Goal: Task Accomplishment & Management: Complete application form

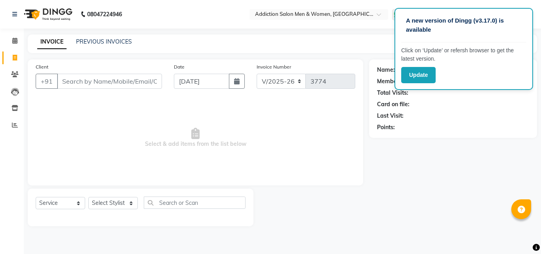
select select "6595"
select select "service"
click at [134, 78] on input "Client" at bounding box center [109, 81] width 105 height 15
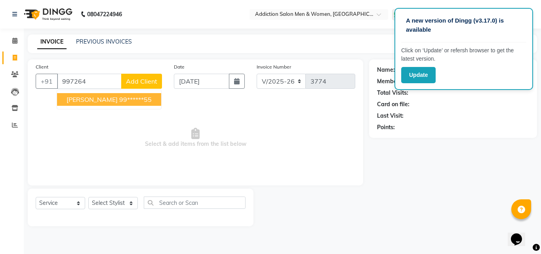
click at [110, 95] on button "[PERSON_NAME] 99******55" at bounding box center [109, 99] width 104 height 13
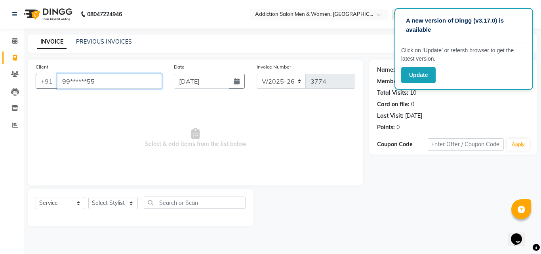
click at [129, 86] on input "99******55" at bounding box center [109, 81] width 105 height 15
type input "9"
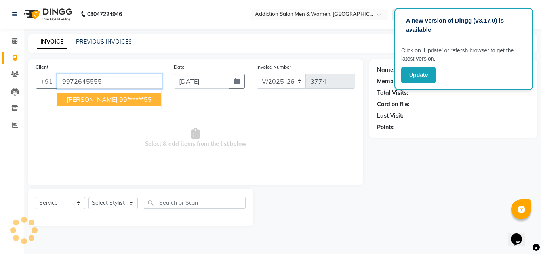
click at [128, 100] on ngb-highlight "99******55" at bounding box center [135, 100] width 32 height 8
type input "99******55"
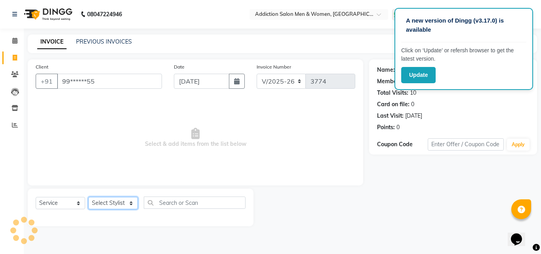
click at [96, 205] on select "Select Stylist Addiction Salon ANJALI BANSIKA [PERSON_NAME] [PERSON_NAME] [PERS…" at bounding box center [113, 203] width 50 height 12
select select "61697"
click at [88, 197] on select "Select Stylist Addiction Salon ANJALI BANSIKA [PERSON_NAME] [PERSON_NAME] [PERS…" at bounding box center [113, 203] width 50 height 12
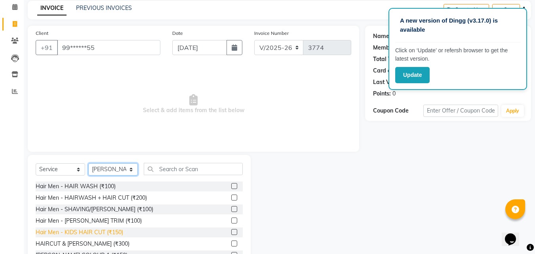
scroll to position [63, 0]
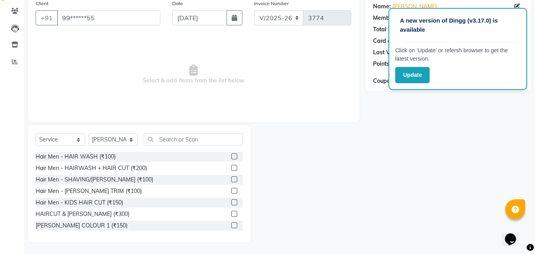
click at [231, 215] on label at bounding box center [234, 214] width 6 height 6
click at [231, 215] on input "checkbox" at bounding box center [233, 214] width 5 height 5
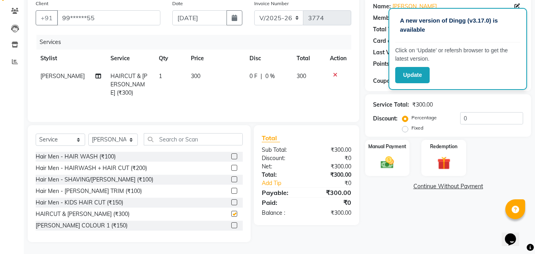
checkbox input "false"
click at [398, 167] on img at bounding box center [387, 163] width 22 height 16
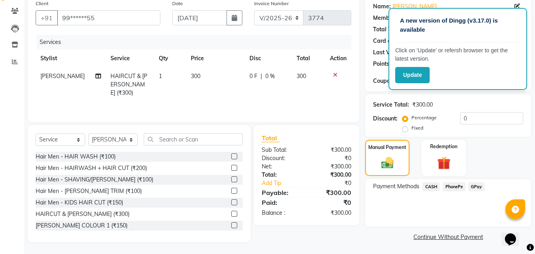
click at [433, 183] on span "CASH" at bounding box center [431, 186] width 17 height 9
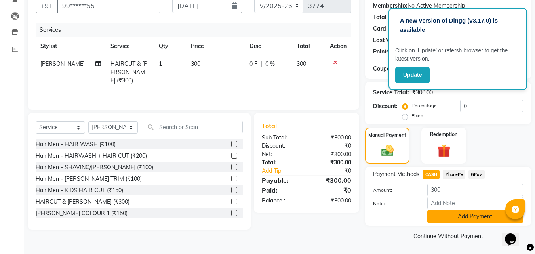
click at [441, 219] on button "Add Payment" at bounding box center [476, 216] width 96 height 12
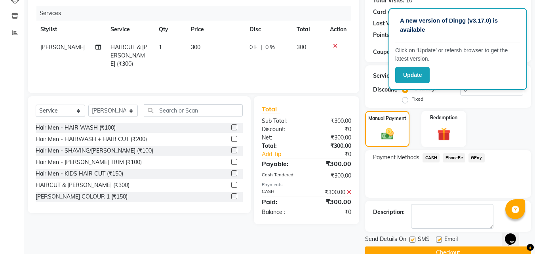
scroll to position [109, 0]
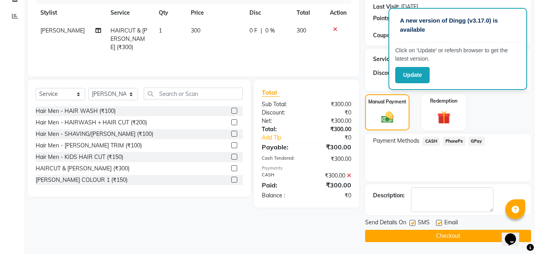
click at [439, 234] on button "Checkout" at bounding box center [448, 236] width 166 height 12
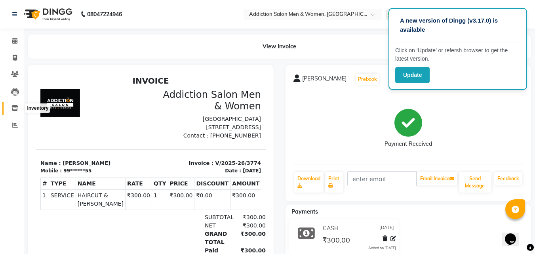
click at [12, 106] on icon at bounding box center [14, 108] width 7 height 6
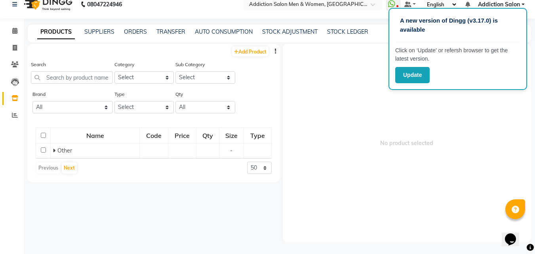
scroll to position [5, 0]
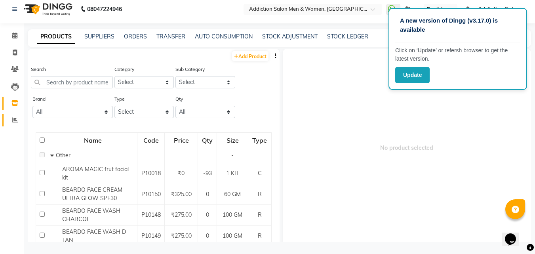
click at [13, 115] on link "Reports" at bounding box center [11, 120] width 19 height 13
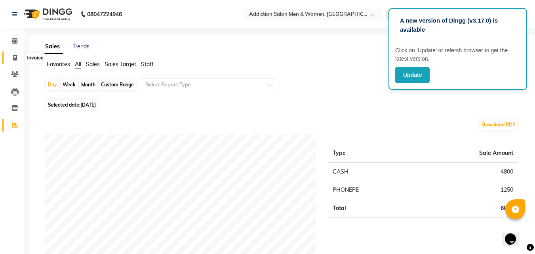
click at [17, 58] on icon at bounding box center [15, 58] width 4 height 6
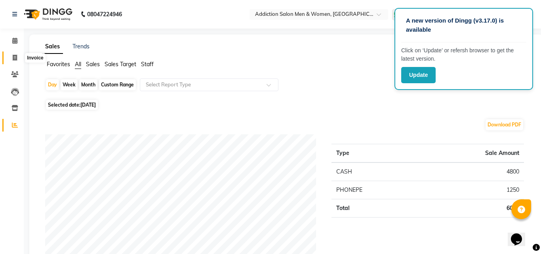
select select "service"
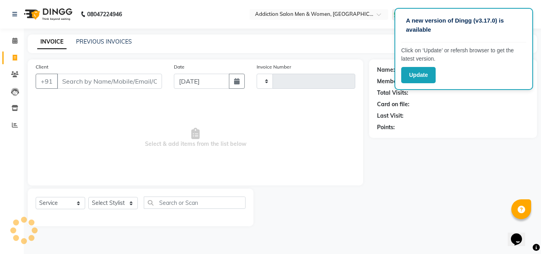
type input "3775"
select select "6595"
drag, startPoint x: 249, startPoint y: 78, endPoint x: 226, endPoint y: 94, distance: 28.7
click at [250, 88] on div "Date [DATE]" at bounding box center [209, 79] width 83 height 32
click at [107, 83] on input "Client" at bounding box center [109, 81] width 105 height 15
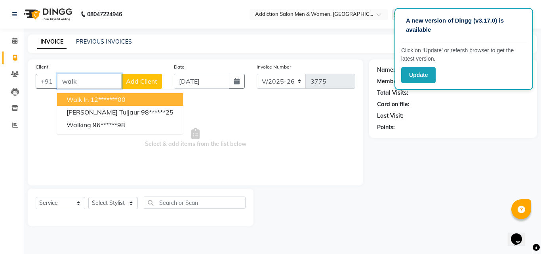
click at [73, 101] on span "Walk In" at bounding box center [78, 100] width 22 height 8
type input "12*******00"
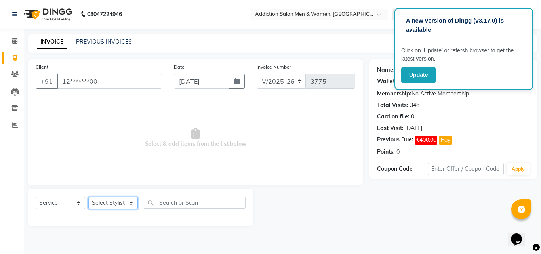
click at [113, 203] on select "Select Stylist Addiction Salon ANJALI BANSIKA [PERSON_NAME] [PERSON_NAME] [PERS…" at bounding box center [113, 203] width 50 height 12
select select "89379"
click at [88, 197] on select "Select Stylist Addiction Salon ANJALI BANSIKA [PERSON_NAME] [PERSON_NAME] [PERS…" at bounding box center [113, 203] width 50 height 12
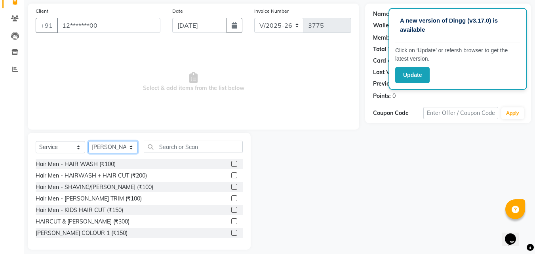
scroll to position [63, 0]
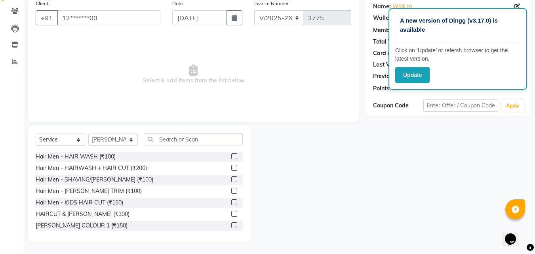
click at [231, 204] on label at bounding box center [234, 202] width 6 height 6
click at [231, 204] on input "checkbox" at bounding box center [233, 202] width 5 height 5
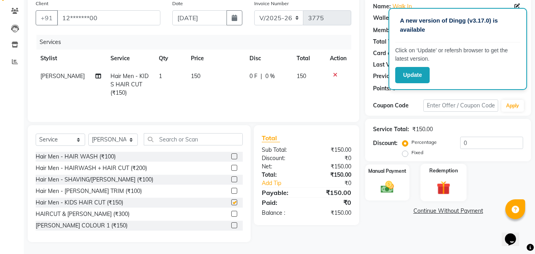
checkbox input "false"
click at [397, 186] on img at bounding box center [387, 187] width 22 height 16
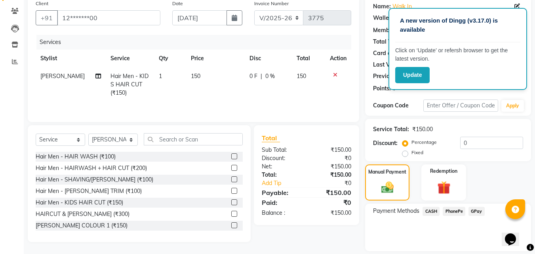
click at [430, 212] on span "CASH" at bounding box center [431, 211] width 17 height 9
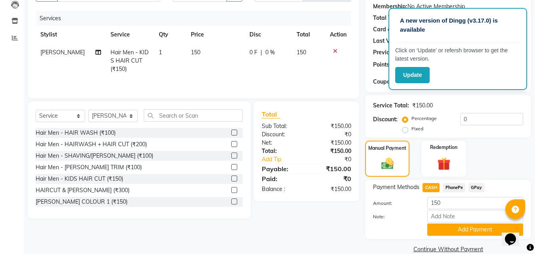
scroll to position [100, 0]
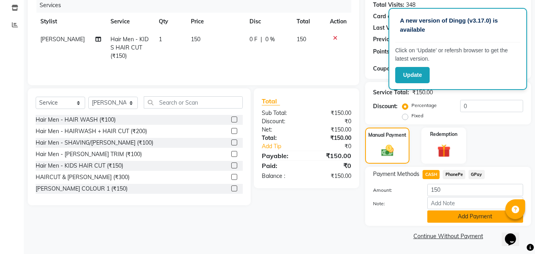
click at [462, 218] on button "Add Payment" at bounding box center [476, 216] width 96 height 12
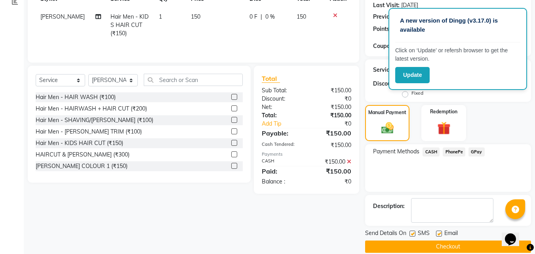
scroll to position [134, 0]
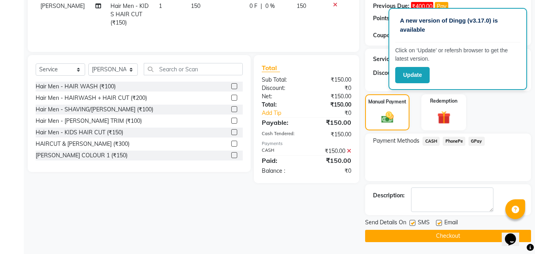
click at [457, 236] on button "Checkout" at bounding box center [448, 236] width 166 height 12
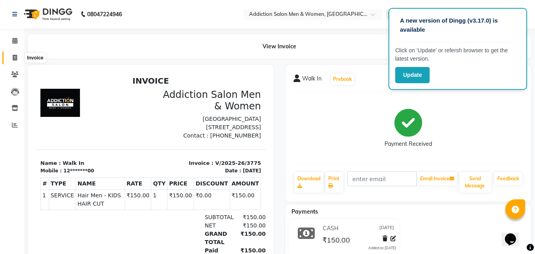
click at [17, 58] on icon at bounding box center [15, 58] width 4 height 6
select select "service"
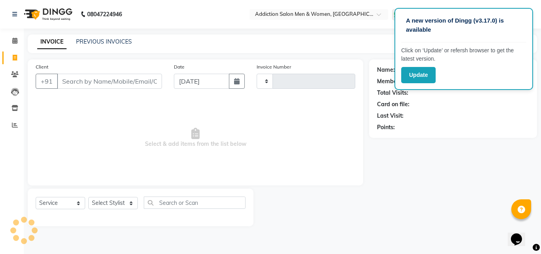
type input "3776"
select select "6595"
drag, startPoint x: 97, startPoint y: 36, endPoint x: 93, endPoint y: 44, distance: 9.4
click at [94, 38] on div "INVOICE PREVIOUS INVOICES Create New Save" at bounding box center [283, 43] width 510 height 19
click at [96, 40] on link "PREVIOUS INVOICES" at bounding box center [104, 41] width 56 height 7
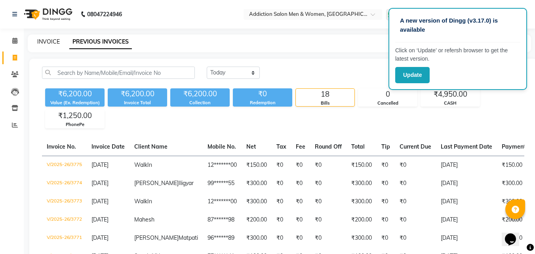
click at [41, 42] on link "INVOICE" at bounding box center [48, 41] width 23 height 7
select select "6595"
select select "service"
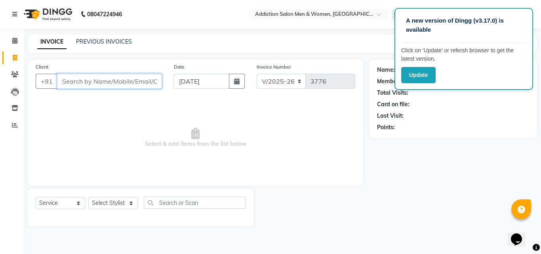
click at [129, 79] on input "Client" at bounding box center [109, 81] width 105 height 15
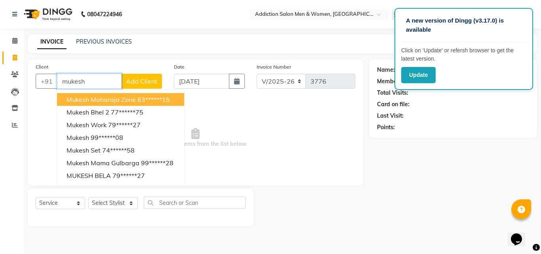
click at [92, 80] on input "mukesh" at bounding box center [89, 81] width 65 height 15
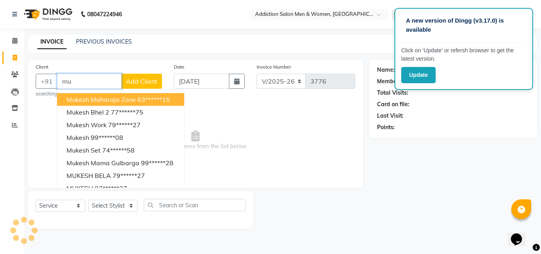
type input "m"
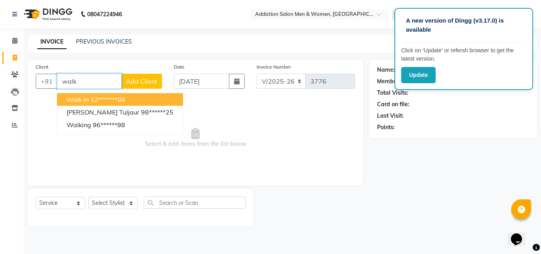
click at [101, 83] on input "walk" at bounding box center [89, 81] width 65 height 15
type input "w"
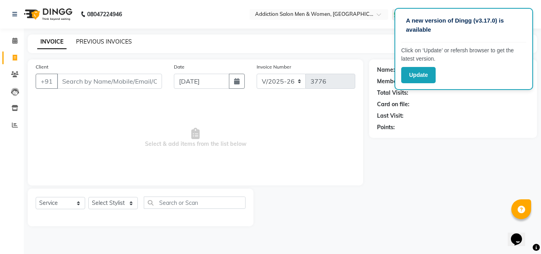
click at [101, 40] on link "PREVIOUS INVOICES" at bounding box center [104, 41] width 56 height 7
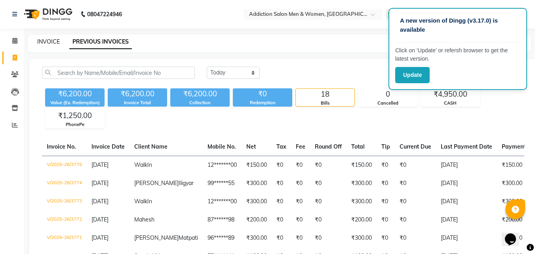
click at [42, 41] on link "INVOICE" at bounding box center [48, 41] width 23 height 7
select select "service"
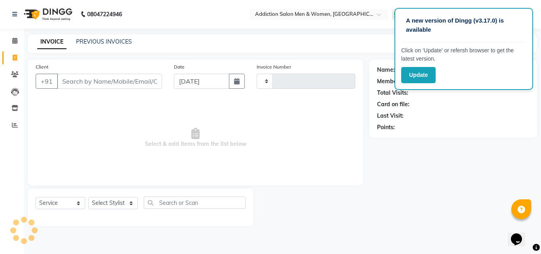
type input "3776"
select select "6595"
click at [78, 76] on input "Client" at bounding box center [109, 81] width 105 height 15
click at [78, 80] on input "Client" at bounding box center [109, 81] width 105 height 15
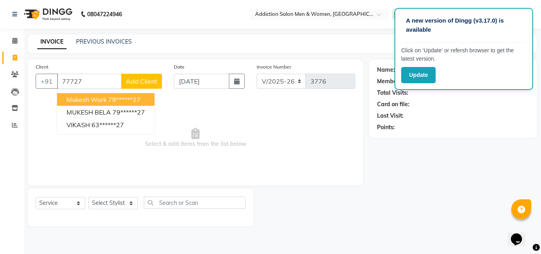
click at [103, 101] on span "Mukesh Work" at bounding box center [87, 100] width 40 height 8
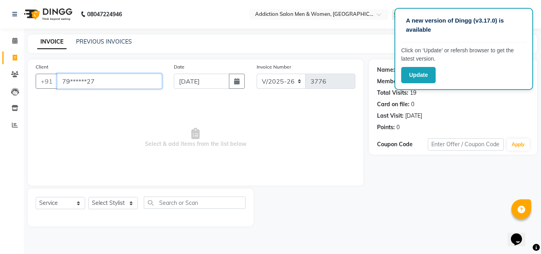
click at [109, 85] on input "79******27" at bounding box center [109, 81] width 105 height 15
type input "7"
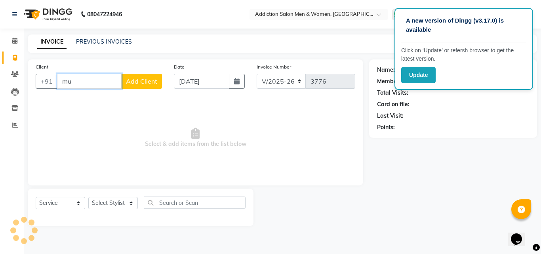
type input "m"
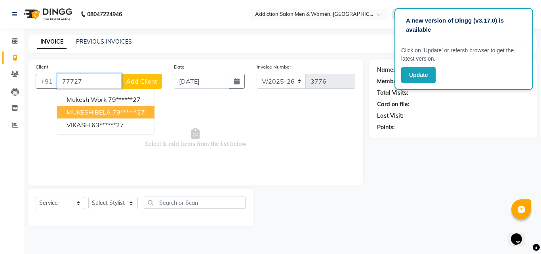
click at [80, 109] on span "MUKESH BELA" at bounding box center [89, 112] width 44 height 8
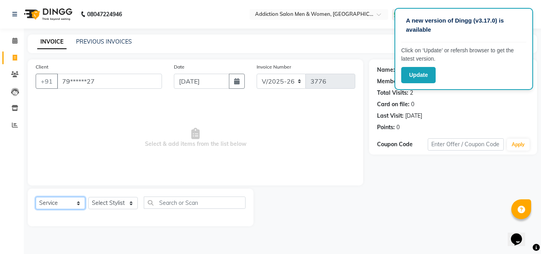
click at [80, 203] on select "Select Service Product Membership Package Voucher Prepaid Gift Card" at bounding box center [61, 203] width 50 height 12
click at [36, 197] on select "Select Service Product Membership Package Voucher Prepaid Gift Card" at bounding box center [61, 203] width 50 height 12
click at [78, 206] on select "Select Service Product Membership Package Voucher Prepaid Gift Card" at bounding box center [61, 203] width 50 height 12
click at [134, 204] on select "Select Stylist Addiction Salon ANJALI BANSIKA [PERSON_NAME] [PERSON_NAME] [PERS…" at bounding box center [113, 203] width 50 height 12
click at [310, 183] on div "Client +91 79******27 Date [DATE] Invoice Number V/2025 V/[PHONE_NUMBER] Select…" at bounding box center [196, 122] width 336 height 126
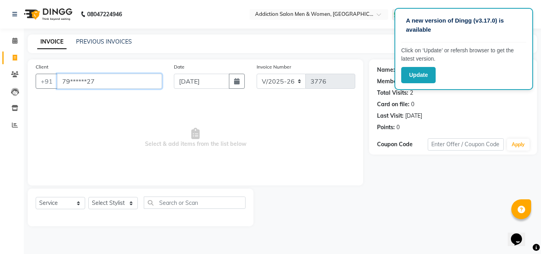
click at [104, 84] on input "79******27" at bounding box center [109, 81] width 105 height 15
type input "7"
click at [18, 121] on span at bounding box center [15, 125] width 14 height 9
click at [15, 124] on icon at bounding box center [15, 125] width 6 height 6
